Goal: Task Accomplishment & Management: Use online tool/utility

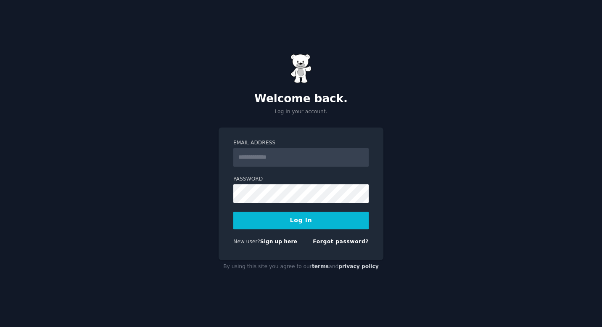
click at [0, 326] on com-1password-button at bounding box center [0, 327] width 0 height 0
click at [270, 153] on input "Email Address" at bounding box center [300, 157] width 135 height 19
click at [348, 243] on link "Forgot password?" at bounding box center [341, 241] width 56 height 6
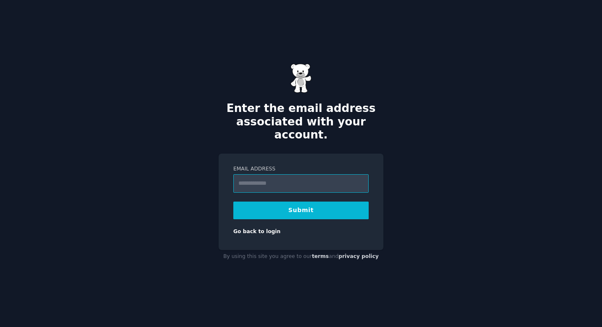
type input "**********"
click at [281, 208] on button "Submit" at bounding box center [300, 210] width 135 height 18
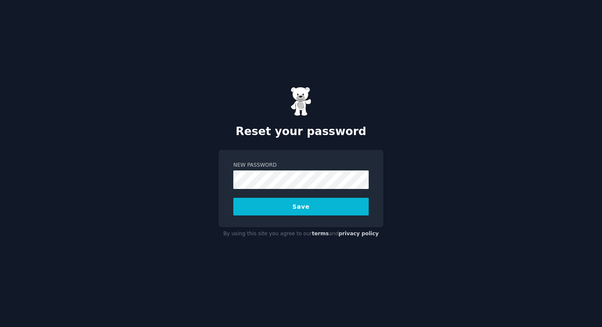
click at [277, 212] on button "Save" at bounding box center [300, 207] width 135 height 18
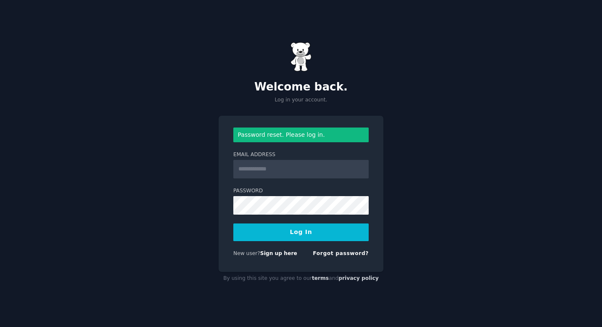
click at [578, 80] on div "Welcome back. Log in your account. Password reset. Please log in. Email Address…" at bounding box center [301, 163] width 602 height 327
click at [293, 177] on input "Email Address" at bounding box center [300, 169] width 135 height 19
type input "**********"
click at [305, 238] on button "Log In" at bounding box center [300, 232] width 135 height 18
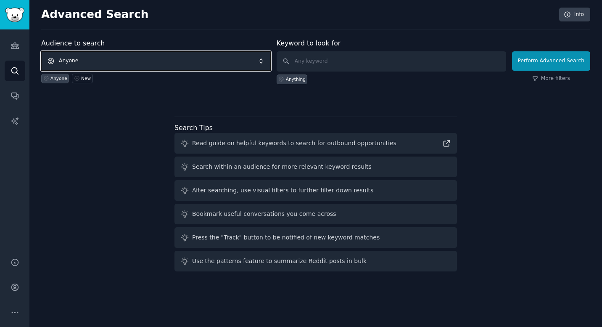
click at [152, 52] on span "Anyone" at bounding box center [156, 60] width 230 height 19
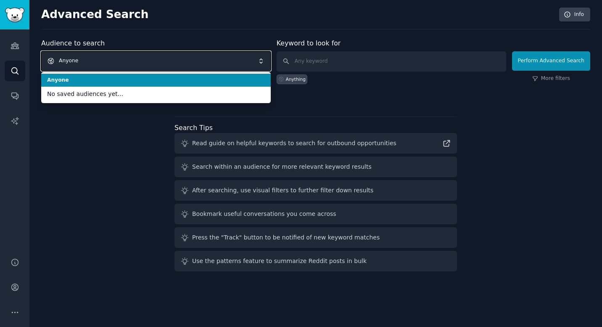
click at [104, 65] on span "Anyone" at bounding box center [156, 60] width 230 height 19
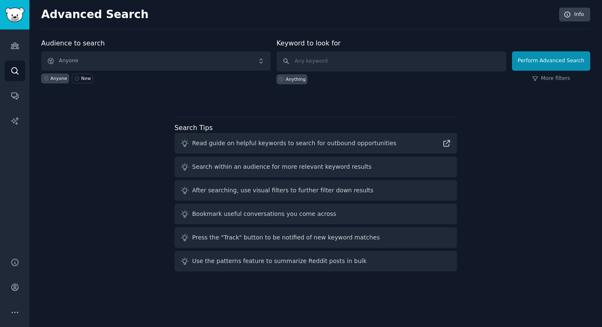
click at [92, 78] on div "Anyone New" at bounding box center [156, 77] width 230 height 13
click at [324, 64] on input "text" at bounding box center [392, 61] width 230 height 20
type input "home battery"
click button "Perform Advanced Search" at bounding box center [551, 60] width 78 height 19
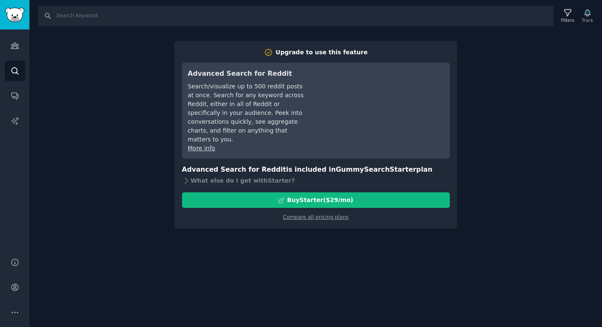
click at [554, 48] on div "Search Filters Track Upgrade to use this feature Advanced Search for Reddit Sea…" at bounding box center [315, 163] width 573 height 327
click at [19, 41] on icon "Sidebar" at bounding box center [15, 45] width 9 height 9
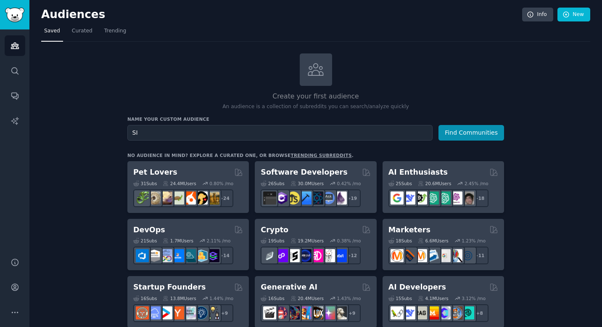
type input "S"
click at [308, 127] on input "Early Tech Adtopers" at bounding box center [279, 133] width 305 height 16
type input "Early Tech Adtopers"
click at [479, 128] on button "Find Communities" at bounding box center [472, 133] width 66 height 16
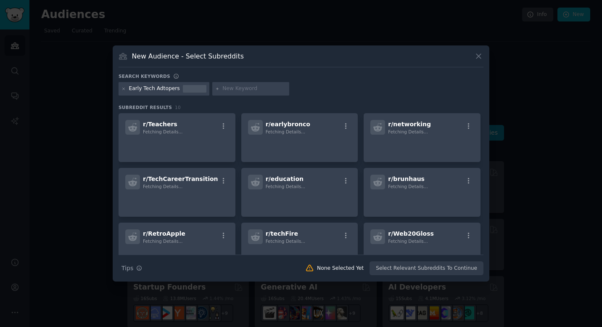
click at [242, 91] on input "text" at bounding box center [254, 89] width 64 height 8
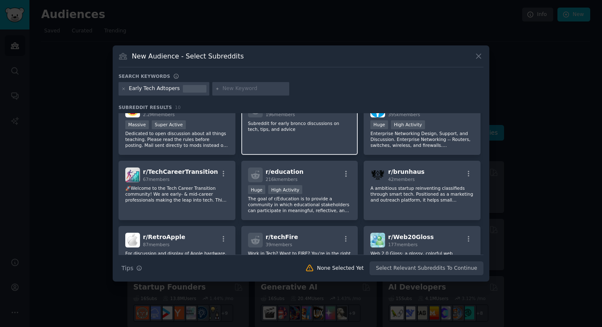
scroll to position [116, 0]
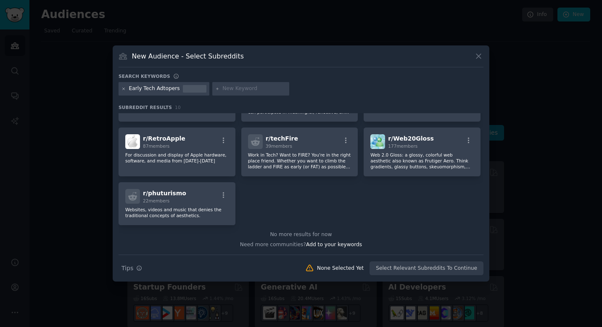
click at [124, 87] on icon at bounding box center [124, 89] width 5 height 5
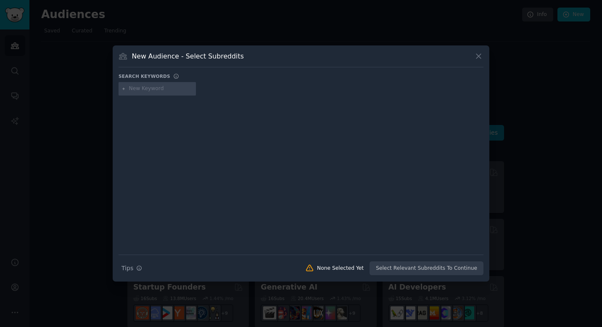
click at [158, 91] on input "text" at bounding box center [161, 89] width 64 height 8
type input "solar"
type input "home battery"
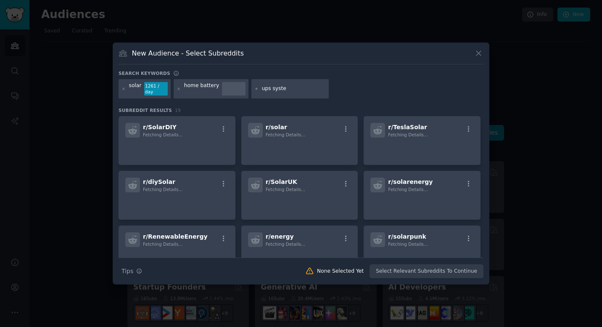
type input "ups system"
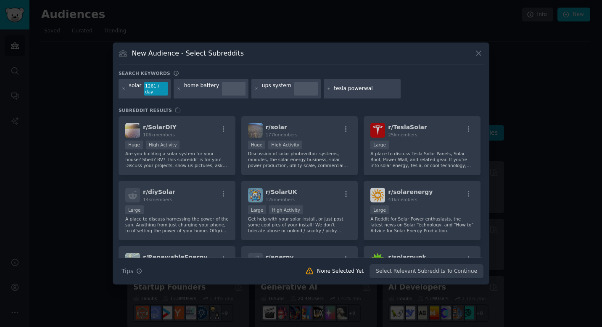
type input "tesla powerwall"
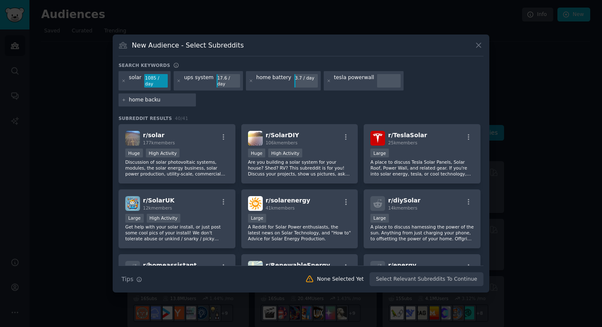
type input "home backup"
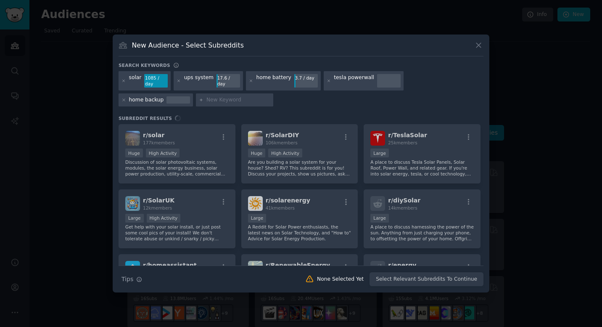
click at [207, 140] on div "r/ solar 177k members Huge High Activity Discussion of solar photovoltaic syste…" at bounding box center [301, 194] width 365 height 141
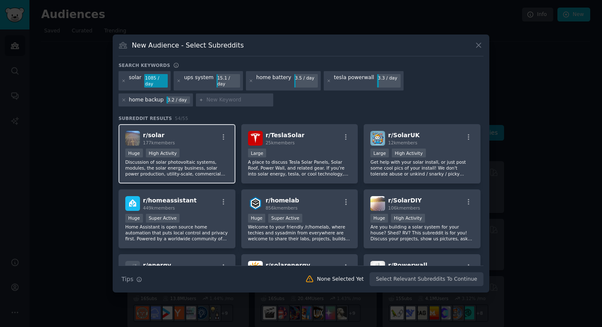
click at [194, 138] on div "r/ solar 177k members" at bounding box center [176, 138] width 103 height 15
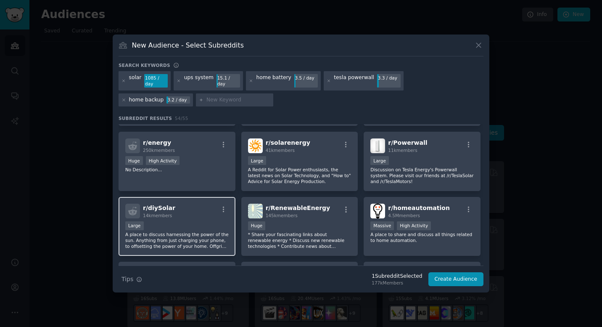
scroll to position [124, 0]
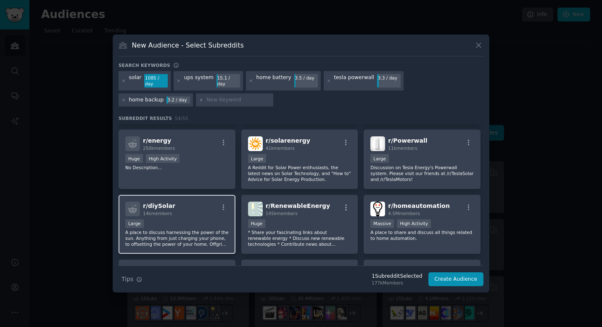
click at [213, 219] on div "Large" at bounding box center [176, 224] width 103 height 11
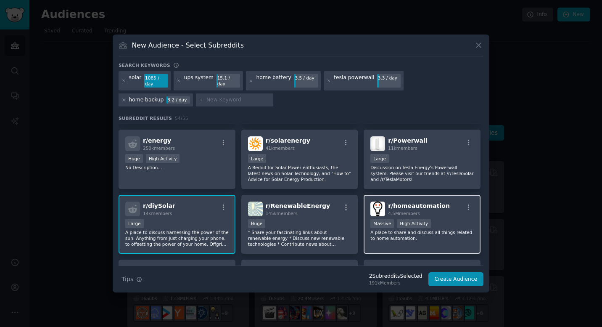
click at [453, 202] on div "r/ homeautomation 4.5M members" at bounding box center [421, 208] width 103 height 15
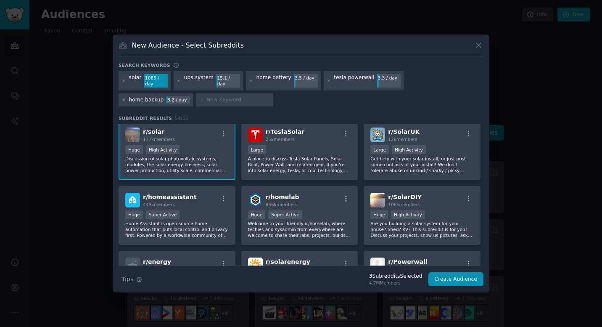
scroll to position [0, 0]
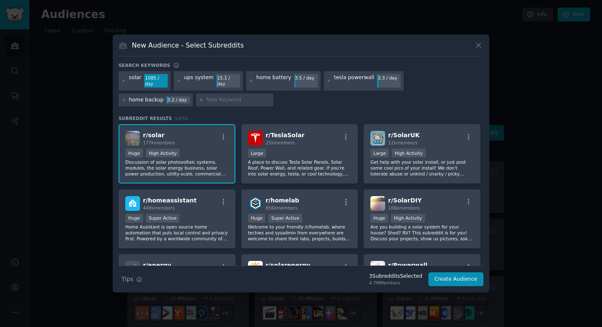
click at [196, 93] on div at bounding box center [234, 99] width 77 height 13
click at [152, 104] on div "solar 1085 / day ups system 15.1 / day home battery 3.5 / day tesla powerwall 3…" at bounding box center [301, 90] width 365 height 38
click at [206, 98] on input "text" at bounding box center [238, 100] width 64 height 8
type input "smart home"
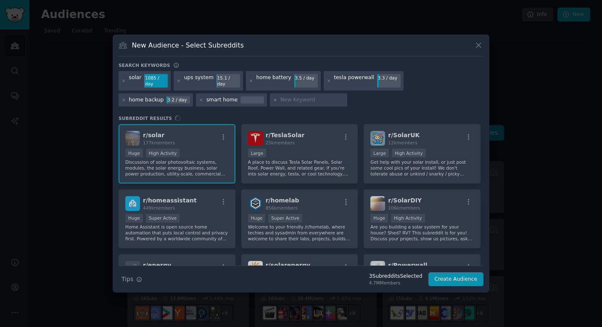
type input "i"
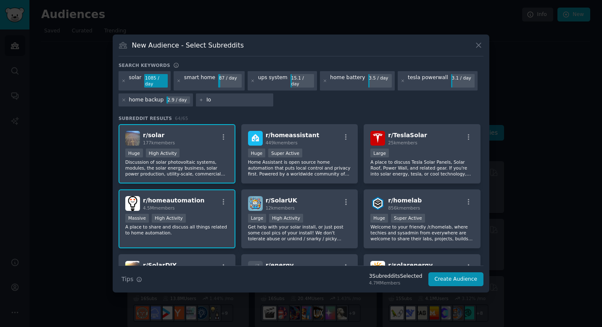
type input "IoT"
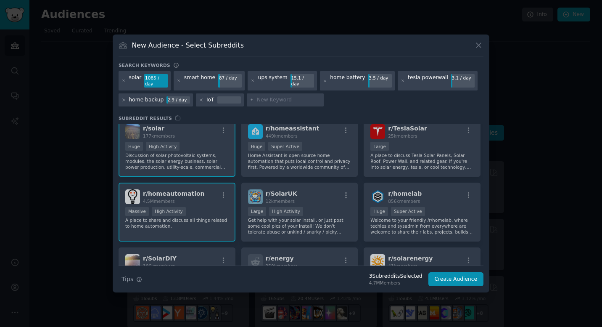
scroll to position [14, 0]
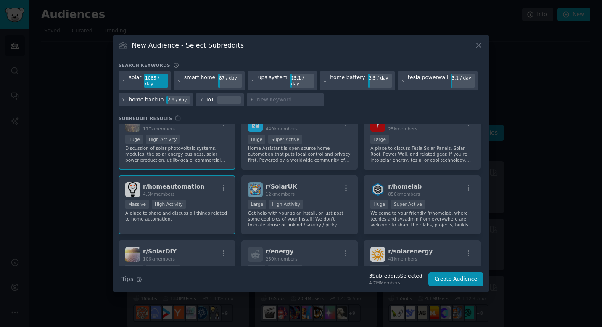
click at [334, 152] on div "r/ solar 177k members Huge High Activity Discussion of solar photovoltaic syste…" at bounding box center [301, 194] width 365 height 141
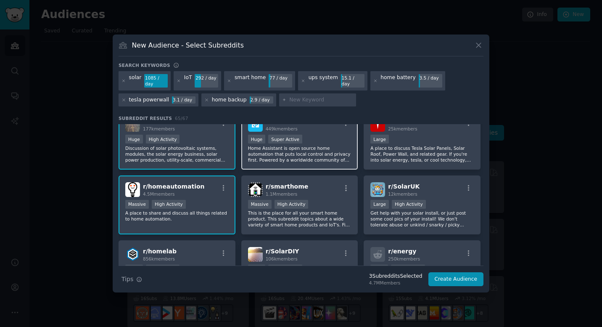
click at [340, 161] on div "r/ homeassistant 449k members Huge Super Active Home Assistant is open source h…" at bounding box center [299, 139] width 117 height 59
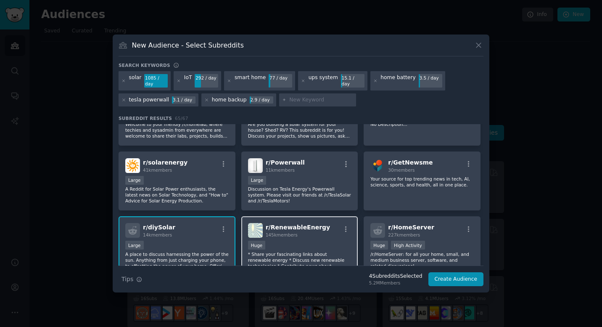
scroll to position [246, 0]
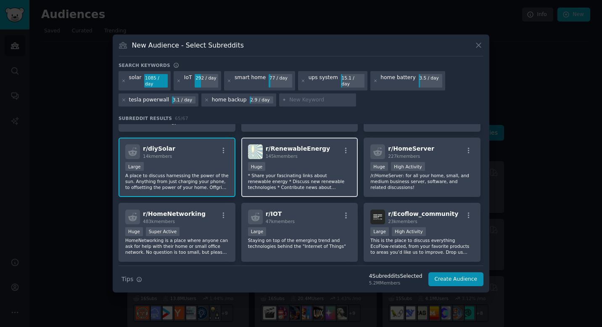
click at [297, 227] on div "Large" at bounding box center [299, 232] width 103 height 11
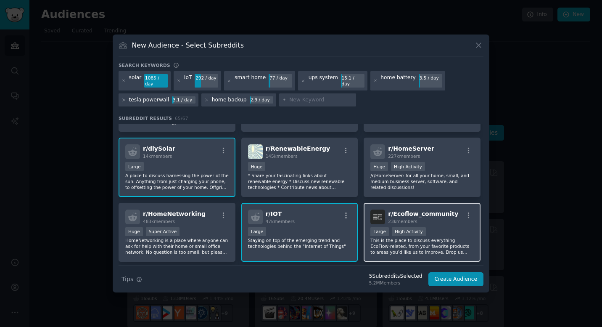
click at [458, 215] on div "r/ Ecoflow_community 23k members" at bounding box center [421, 216] width 103 height 15
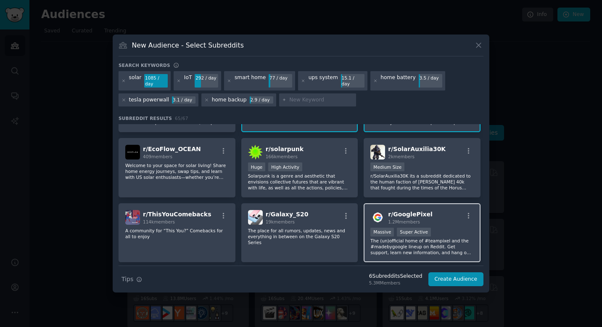
scroll to position [384, 0]
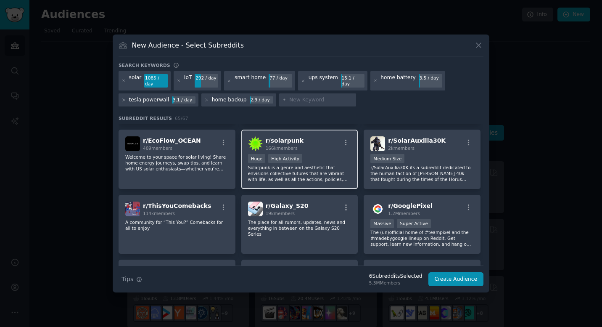
click at [333, 165] on p "Solarpunk is a genre and aesthetic that envisions collective futures that are v…" at bounding box center [299, 173] width 103 height 18
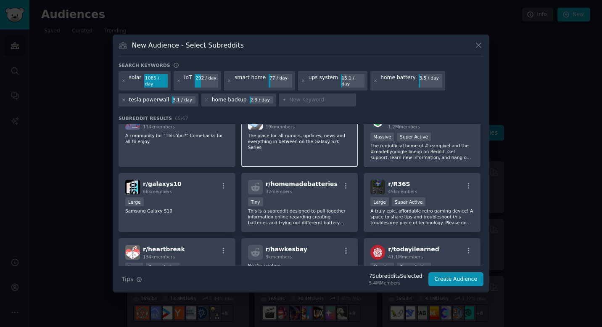
scroll to position [471, 0]
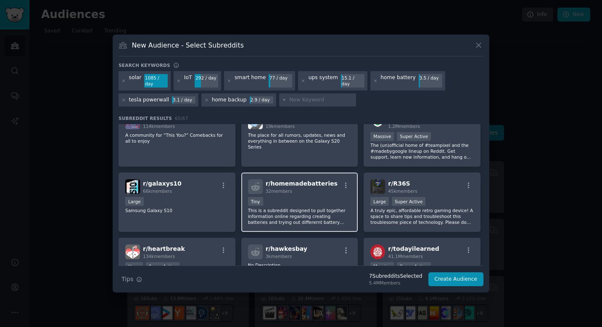
click at [283, 215] on p "This is a subreddit designed to pull together information online regarding crea…" at bounding box center [299, 216] width 103 height 18
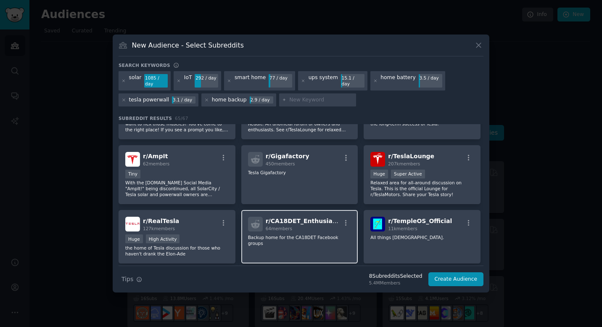
scroll to position [899, 0]
